Goal: Task Accomplishment & Management: Use online tool/utility

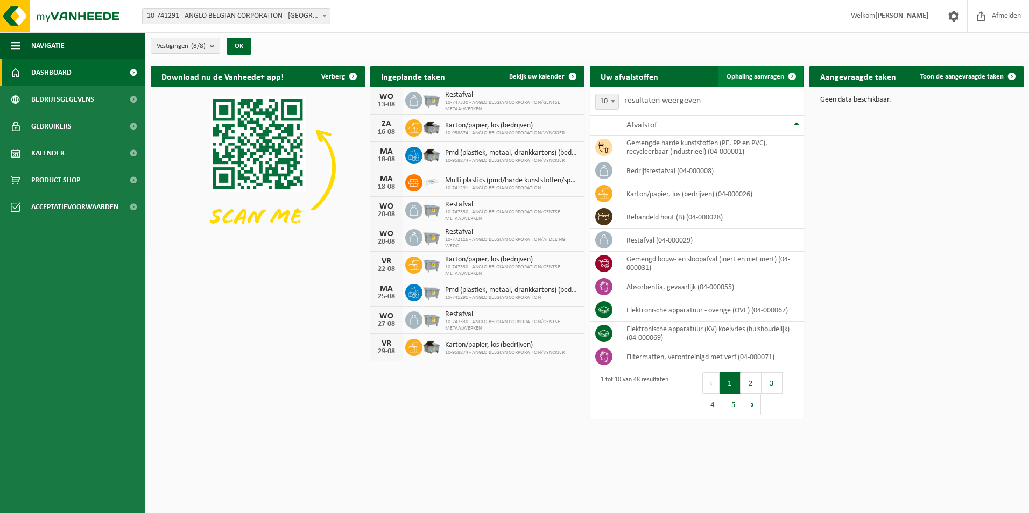
click at [782, 70] on span at bounding box center [792, 77] width 22 height 22
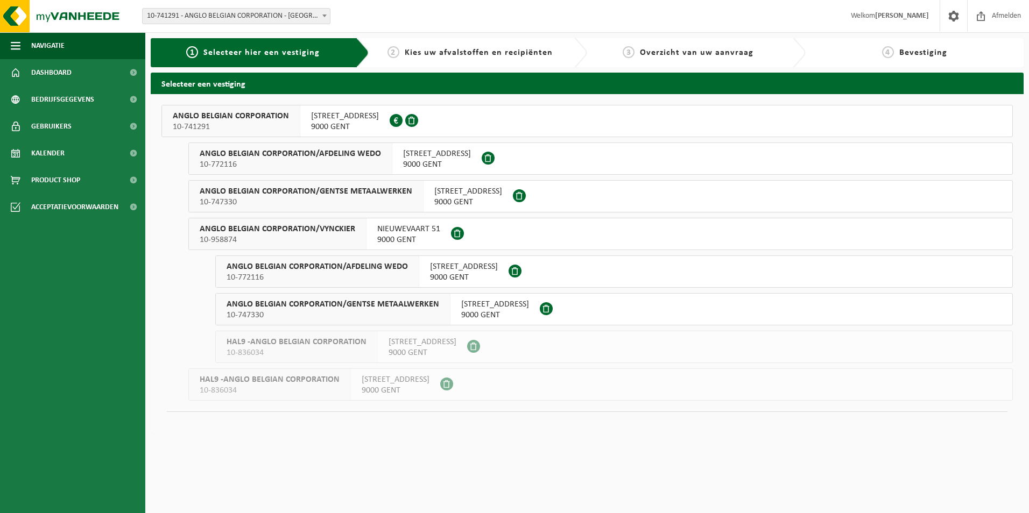
click at [481, 109] on button "ANGLO BELGIAN CORPORATION [STREET_ADDRESS] 0420.246.659" at bounding box center [586, 121] width 851 height 32
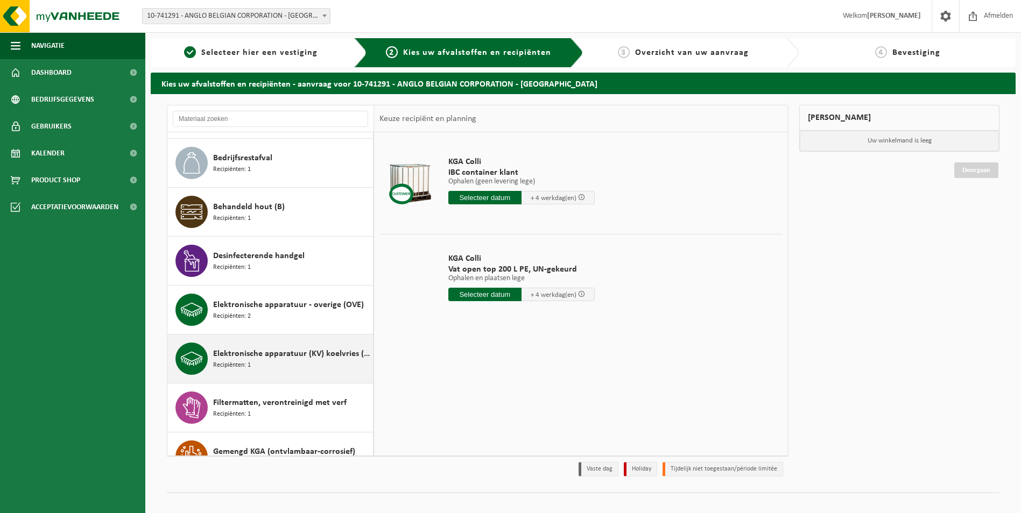
scroll to position [377, 0]
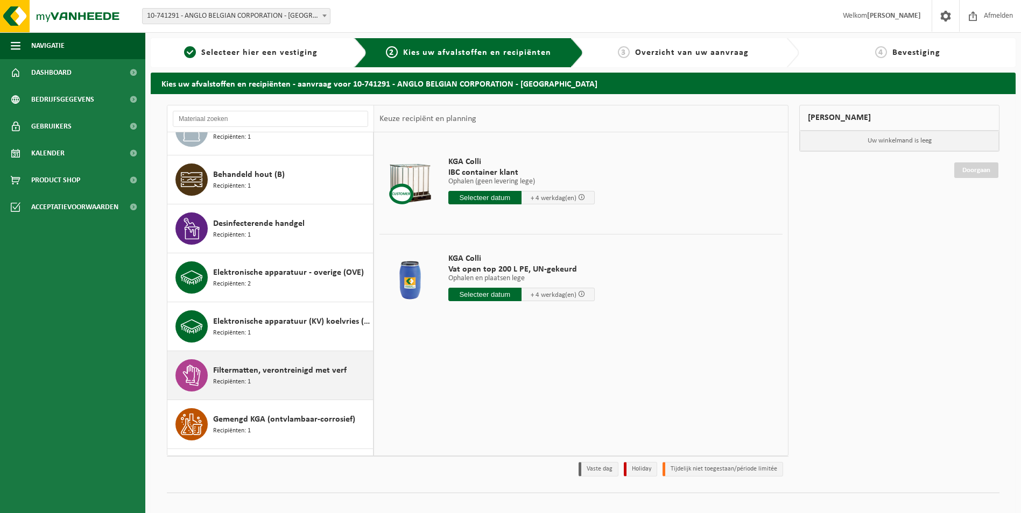
click at [293, 368] on span "Filtermatten, verontreinigd met verf" at bounding box center [279, 370] width 133 height 13
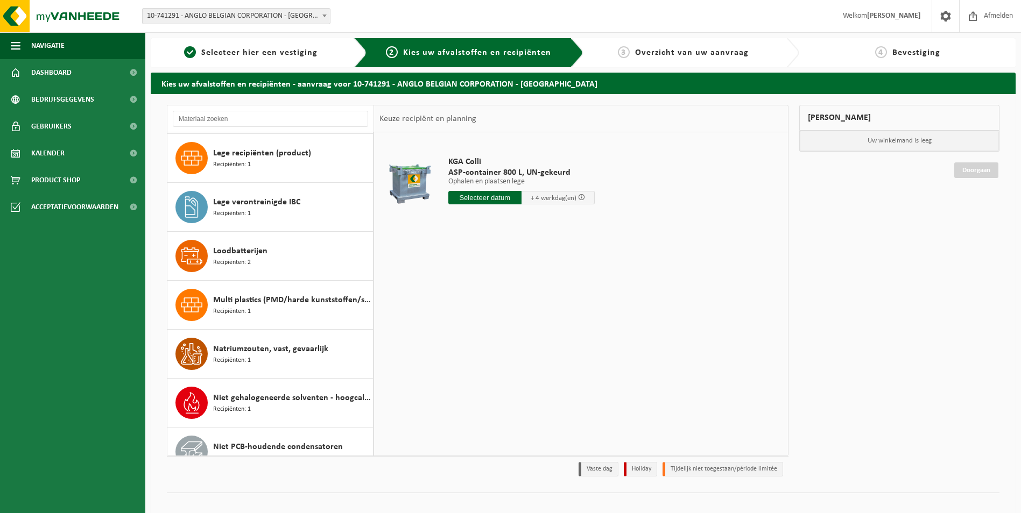
scroll to position [1184, 0]
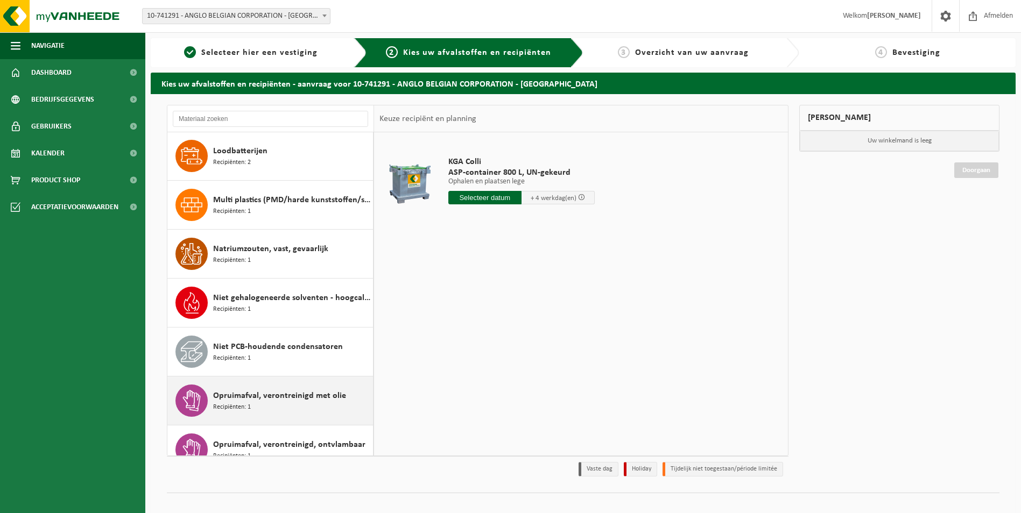
click at [279, 397] on span "Opruimafval, verontreinigd met olie" at bounding box center [279, 396] width 133 height 13
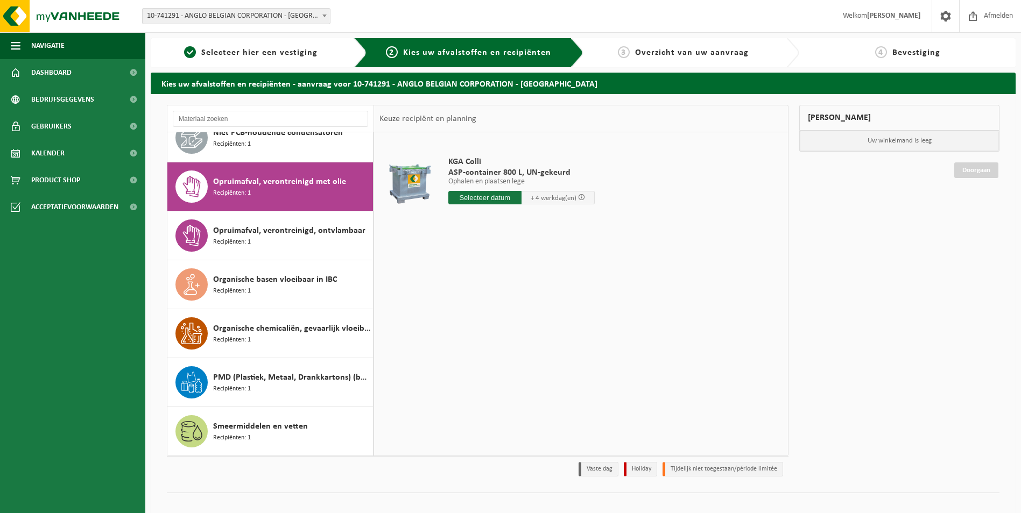
scroll to position [1423, 0]
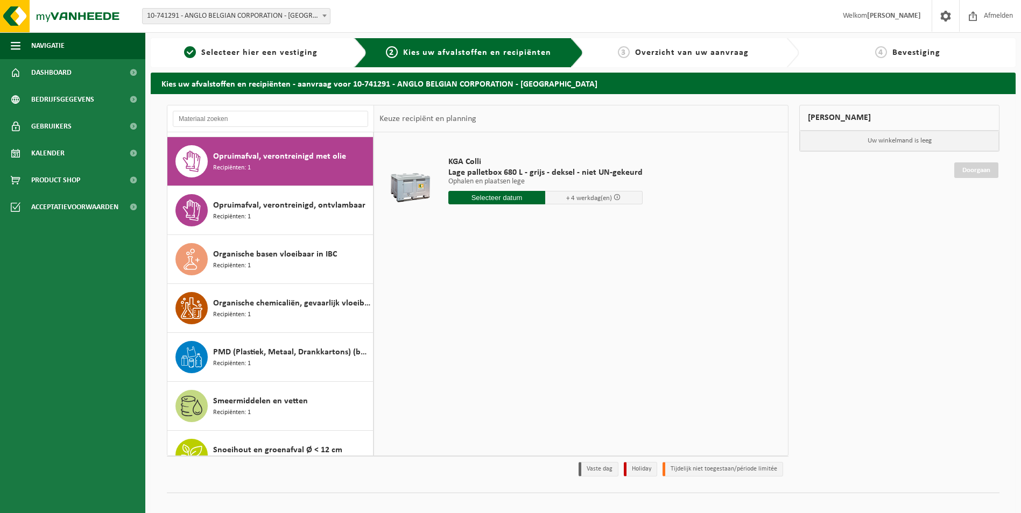
click at [504, 199] on input "text" at bounding box center [496, 197] width 97 height 13
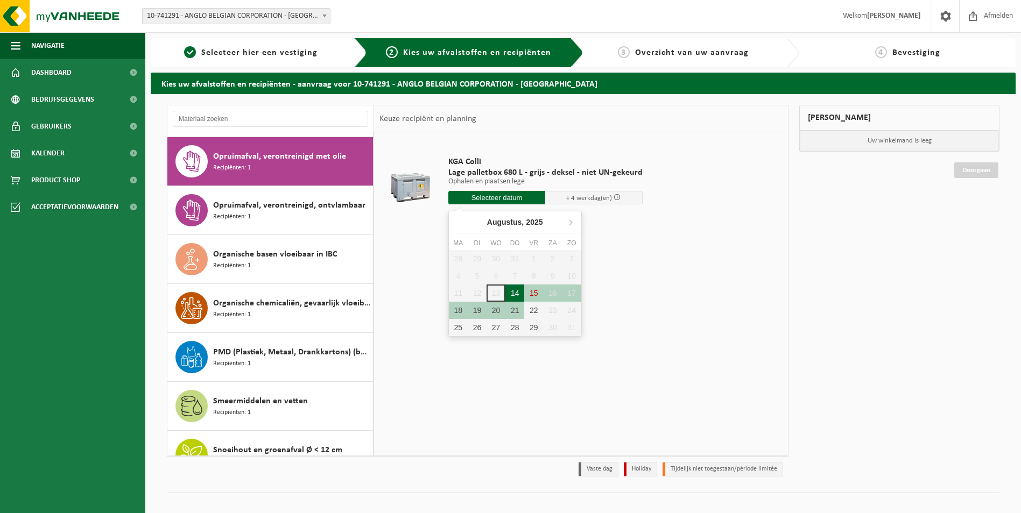
click at [518, 296] on div "14" at bounding box center [514, 293] width 19 height 17
type input "Van 2025-08-14"
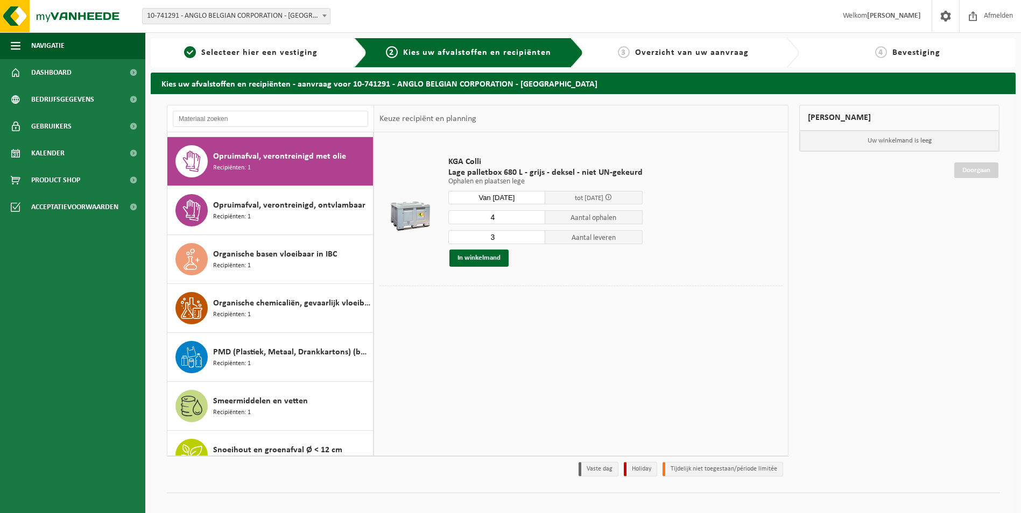
click at [535, 216] on input "4" at bounding box center [496, 217] width 97 height 14
click at [534, 222] on input "4" at bounding box center [496, 217] width 97 height 14
click at [533, 220] on input "3" at bounding box center [496, 217] width 97 height 14
click at [533, 220] on input "2" at bounding box center [496, 217] width 97 height 14
type input "1"
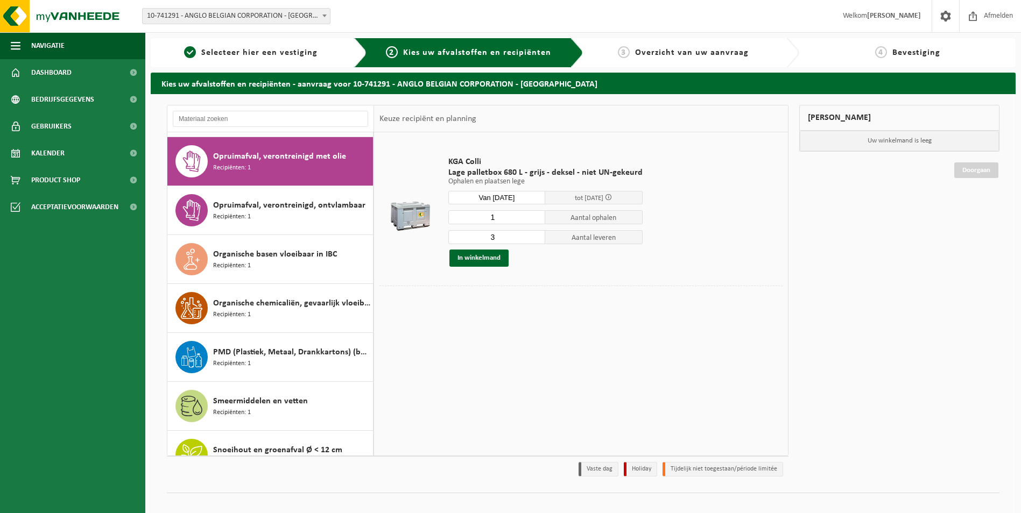
click at [533, 220] on input "1" at bounding box center [496, 217] width 97 height 14
click at [533, 238] on input "2" at bounding box center [496, 237] width 97 height 14
click at [533, 238] on input "1" at bounding box center [496, 237] width 97 height 14
click at [533, 238] on input "0" at bounding box center [496, 237] width 97 height 14
type input "1"
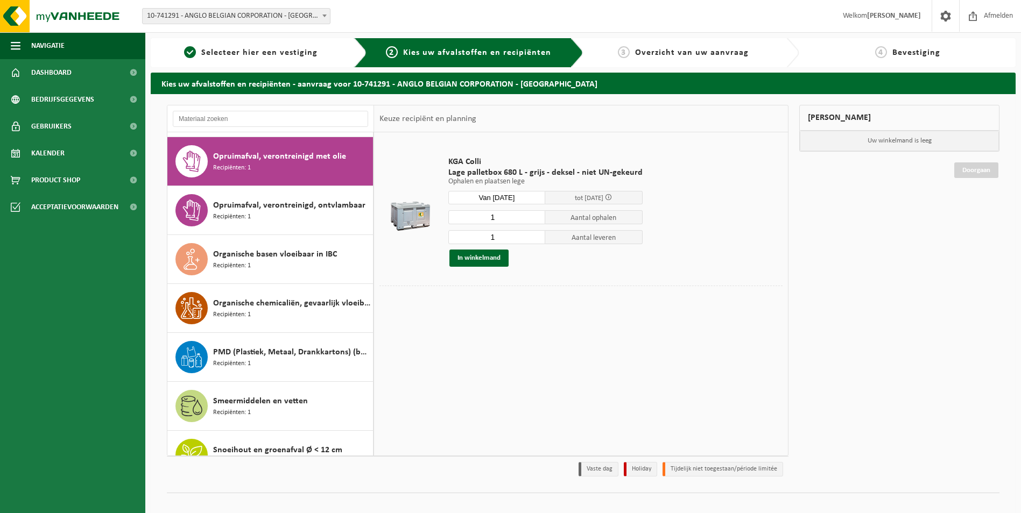
click at [534, 233] on input "1" at bounding box center [496, 237] width 97 height 14
click at [486, 262] on button "In winkelmand" at bounding box center [478, 258] width 59 height 17
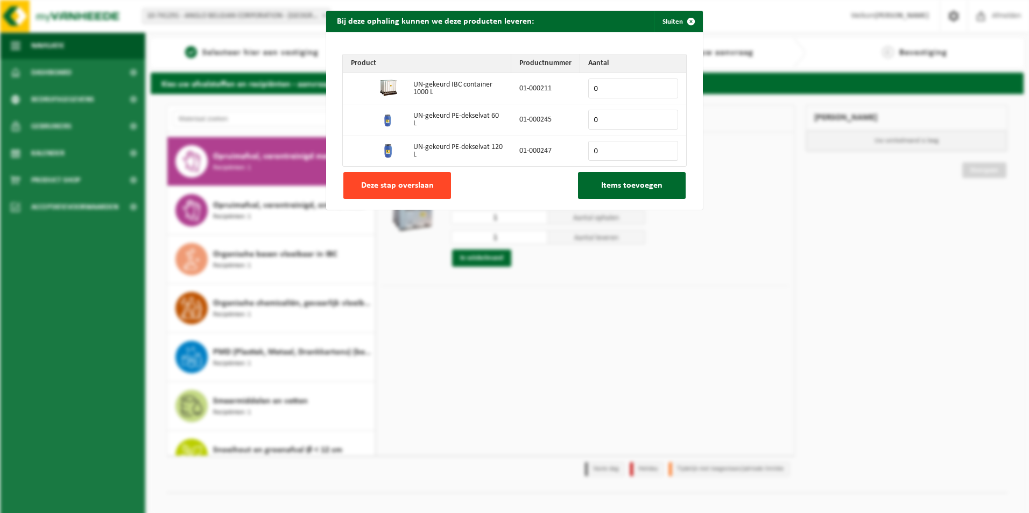
click at [410, 185] on span "Deze stap overslaan" at bounding box center [397, 185] width 73 height 9
